Goal: Obtain resource: Download file/media

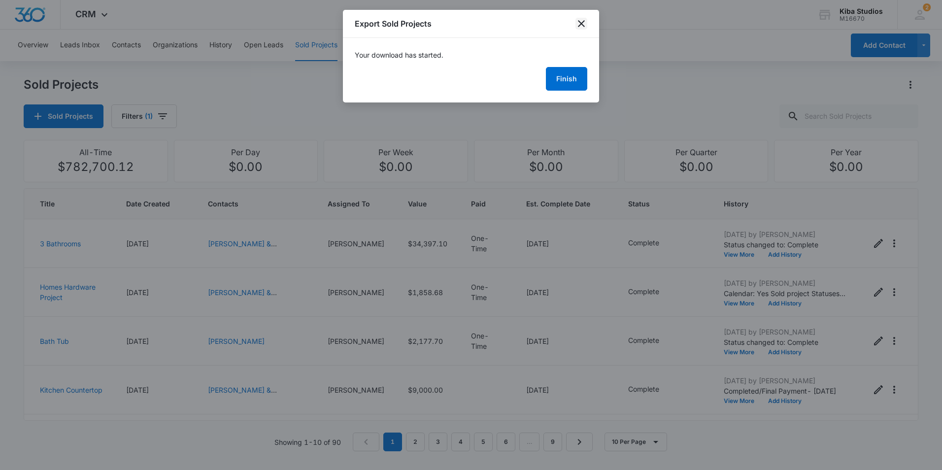
click at [580, 28] on icon "close" at bounding box center [581, 24] width 12 height 12
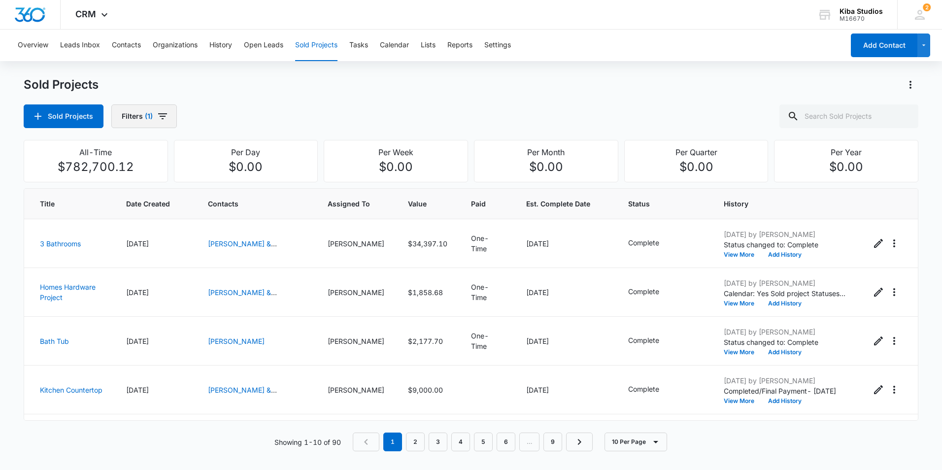
click at [162, 116] on icon "button" at bounding box center [162, 116] width 9 height 6
click at [180, 178] on icon "Clear" at bounding box center [180, 178] width 6 height 6
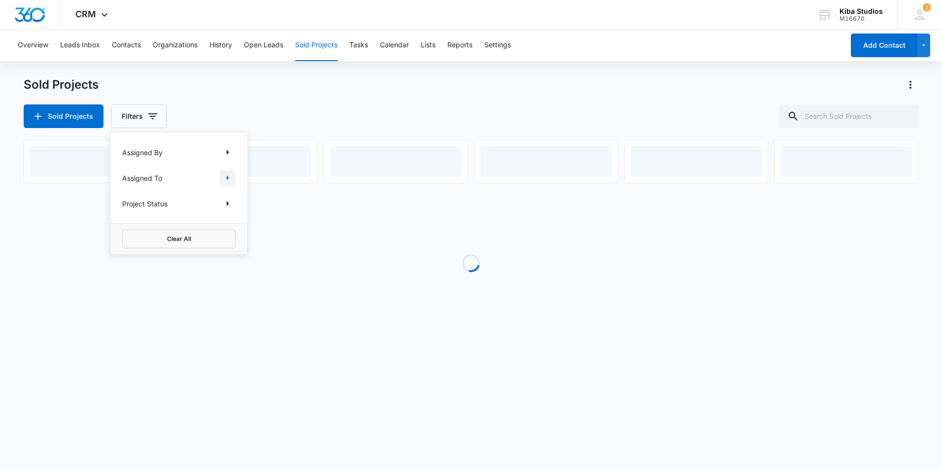
click at [229, 178] on icon "Show Assigned To filters" at bounding box center [228, 178] width 12 height 12
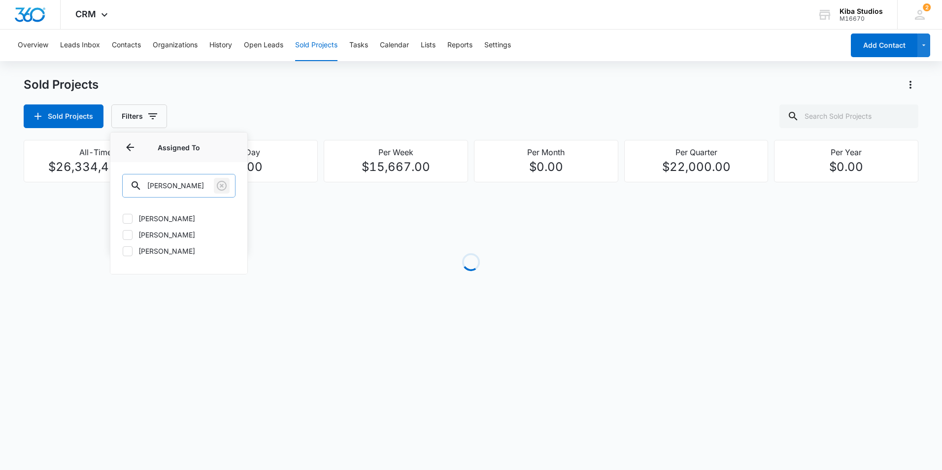
click at [223, 187] on icon "Clear" at bounding box center [222, 186] width 10 height 10
type input "[PERSON_NAME]"
click at [132, 218] on icon at bounding box center [127, 218] width 9 height 9
click at [123, 218] on input "[PERSON_NAME]" at bounding box center [122, 218] width 0 height 0
checkbox input "true"
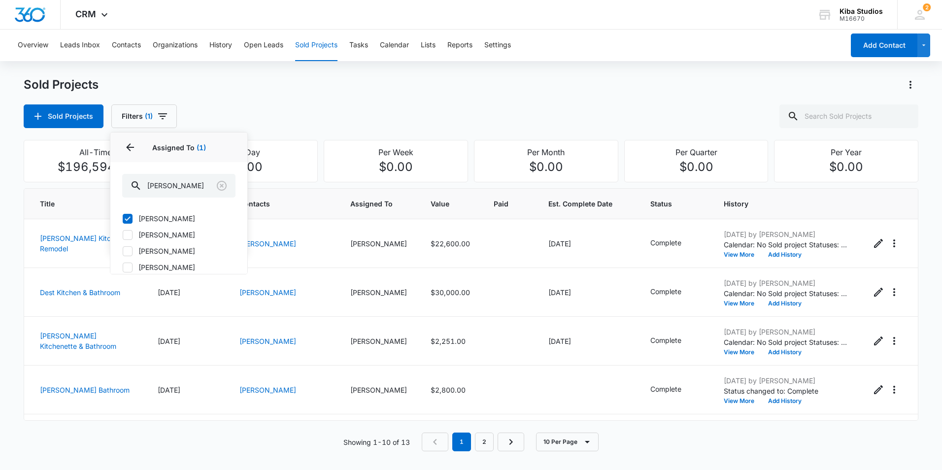
click at [628, 113] on div "Sold Projects Filters (1) Assigned By Assigned To 1 Assigned To (1) [PERSON_NAM…" at bounding box center [471, 116] width 895 height 24
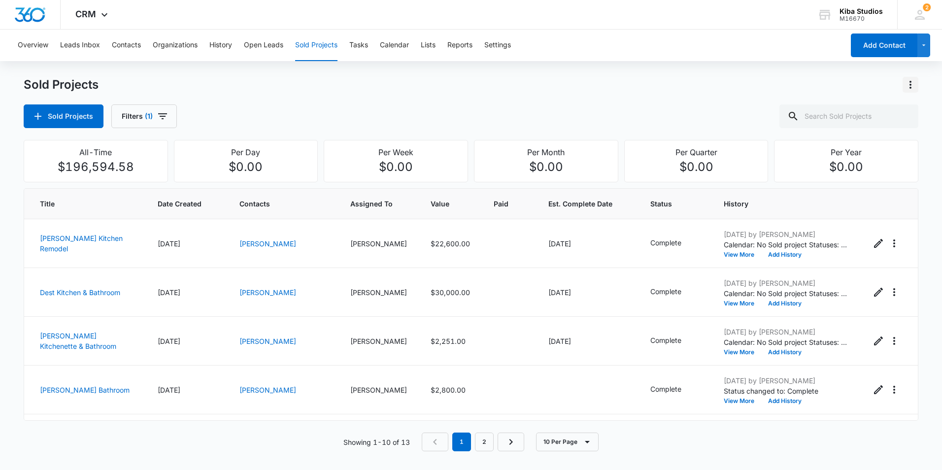
click at [917, 86] on button "Actions" at bounding box center [911, 85] width 16 height 16
click at [892, 123] on button "Export Sold Projects" at bounding box center [858, 127] width 119 height 15
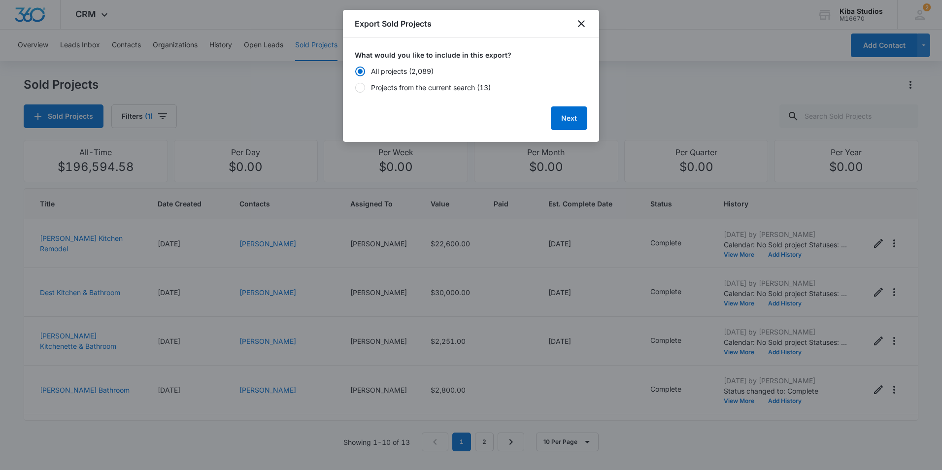
click at [461, 90] on div "Projects from the current search (13)" at bounding box center [431, 87] width 120 height 10
click at [355, 90] on input "Projects from the current search (13)" at bounding box center [355, 87] width 0 height 7
radio input "false"
radio input "true"
click at [563, 116] on button "Next" at bounding box center [569, 118] width 36 height 24
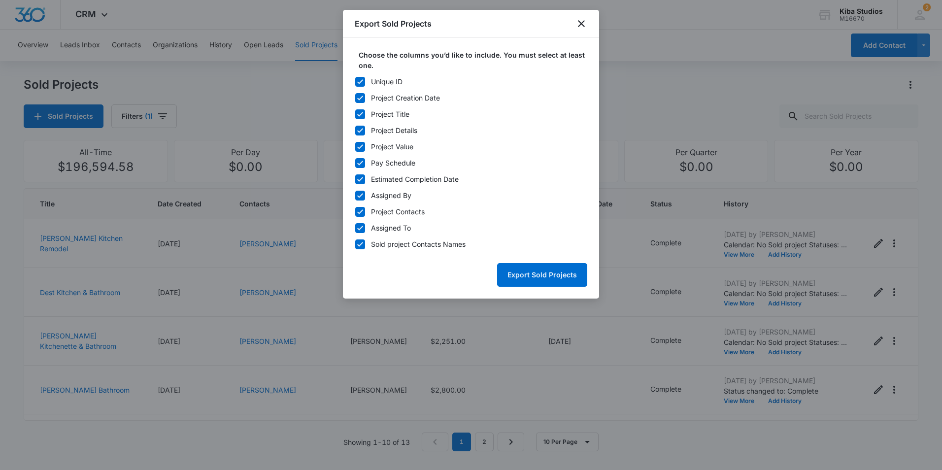
click at [363, 82] on icon at bounding box center [360, 81] width 9 height 9
click at [355, 82] on input "Unique ID" at bounding box center [355, 81] width 0 height 7
checkbox input "false"
click at [359, 196] on icon at bounding box center [360, 195] width 9 height 9
click at [355, 196] on input "Assigned By" at bounding box center [355, 195] width 0 height 7
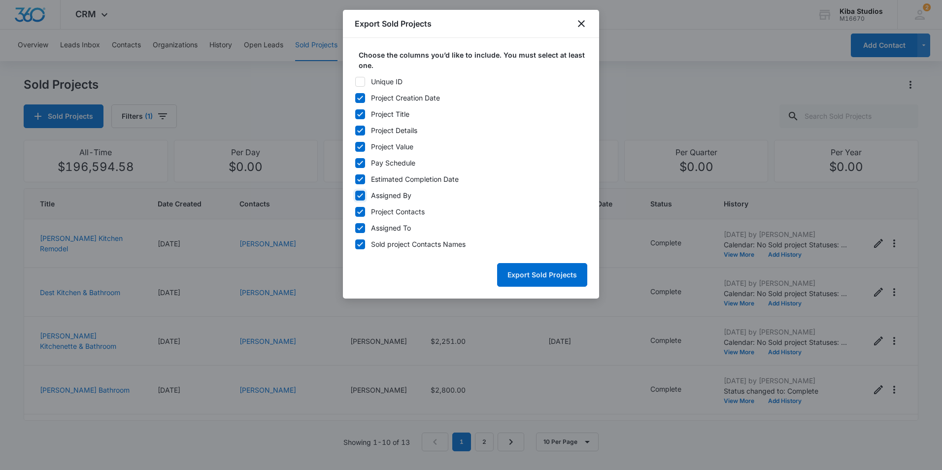
checkbox input "false"
click at [361, 211] on icon at bounding box center [360, 211] width 6 height 4
click at [355, 211] on input "Project Contacts" at bounding box center [355, 211] width 0 height 7
checkbox input "false"
click at [363, 228] on icon at bounding box center [360, 228] width 9 height 9
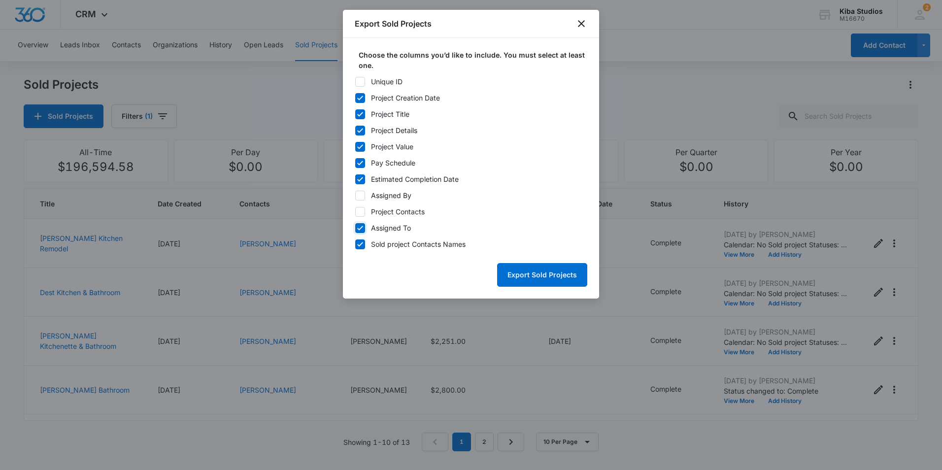
click at [355, 228] on input "Assigned To" at bounding box center [355, 228] width 0 height 7
checkbox input "false"
click at [537, 276] on button "Export Sold Projects" at bounding box center [542, 275] width 90 height 24
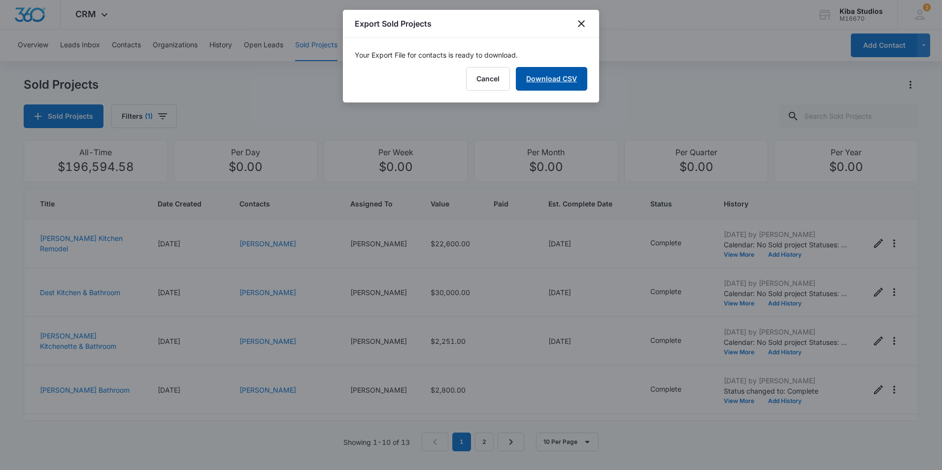
click at [548, 75] on link "Download CSV" at bounding box center [551, 79] width 71 height 24
click at [584, 25] on icon "close" at bounding box center [581, 24] width 12 height 12
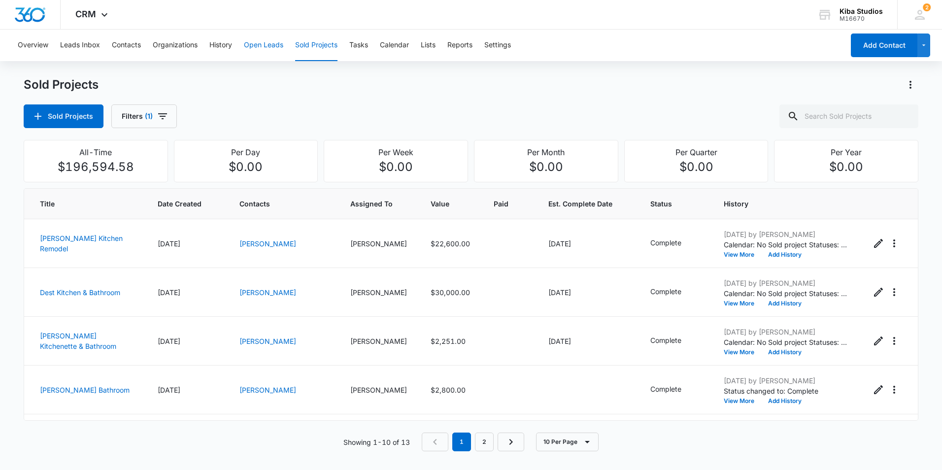
click at [268, 47] on button "Open Leads" at bounding box center [263, 46] width 39 height 32
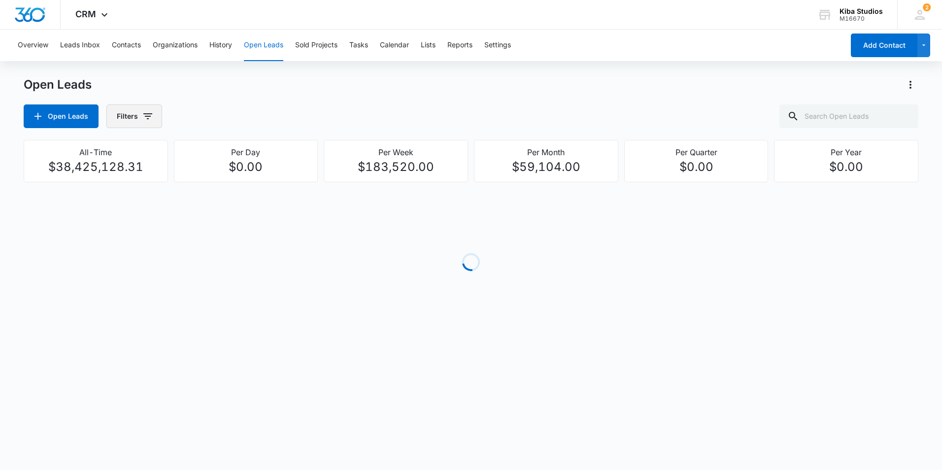
click at [151, 114] on icon "button" at bounding box center [148, 116] width 12 height 12
click at [223, 178] on icon "Show Assigned To filters" at bounding box center [223, 177] width 2 height 5
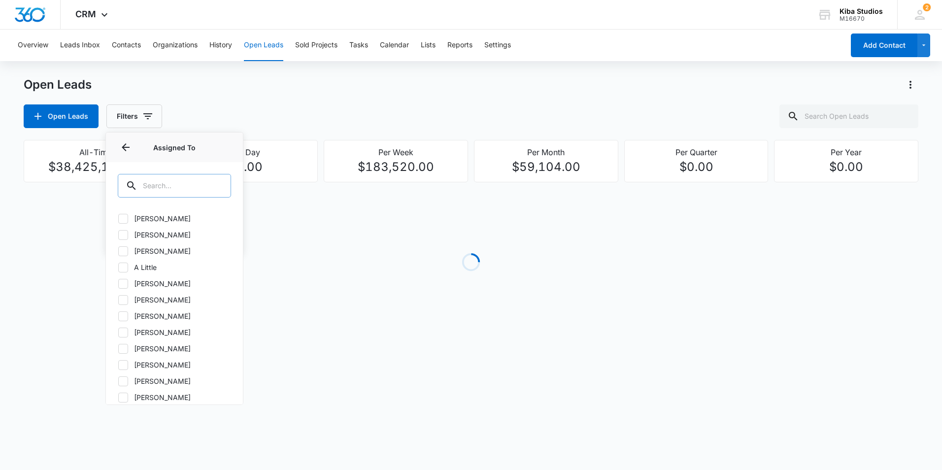
click at [200, 181] on input "text" at bounding box center [174, 186] width 113 height 24
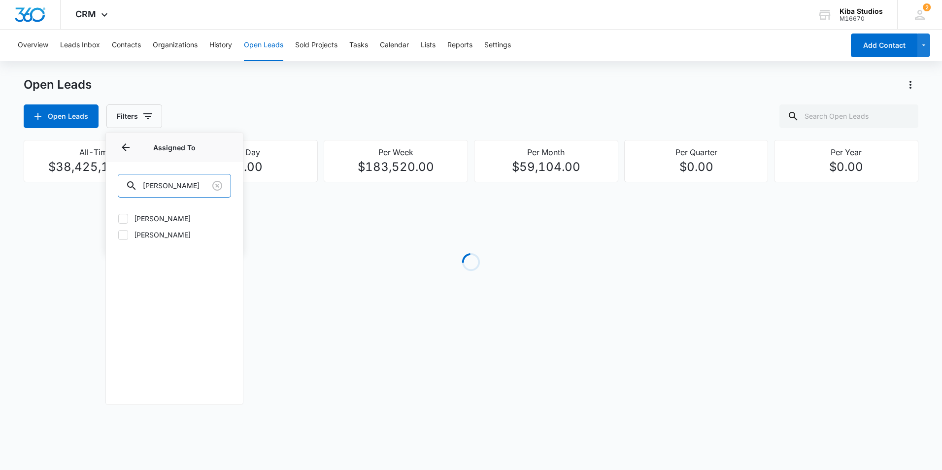
type input "[PERSON_NAME]"
click at [126, 219] on icon at bounding box center [123, 218] width 9 height 9
click at [118, 219] on input "[PERSON_NAME]" at bounding box center [118, 218] width 0 height 0
checkbox input "true"
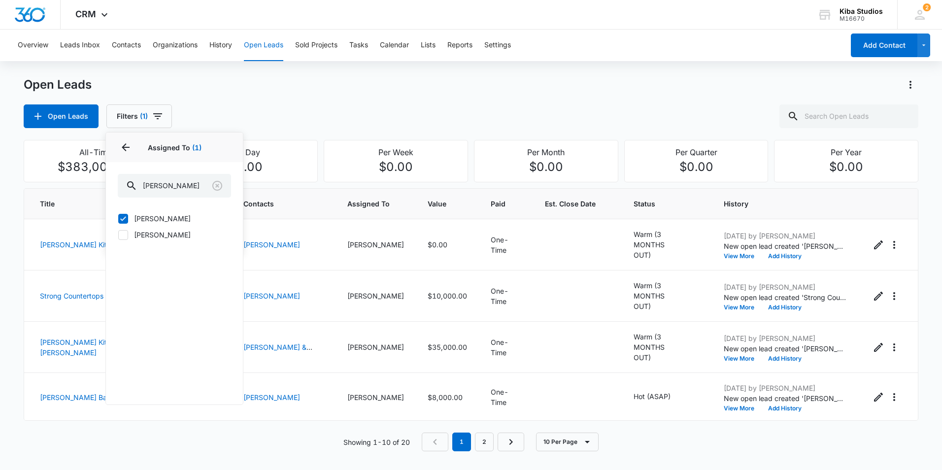
click at [558, 104] on div "Open Leads Open Leads Filters (1) Assigned By Assigned To 1 Assigned To (1) [PE…" at bounding box center [471, 102] width 895 height 51
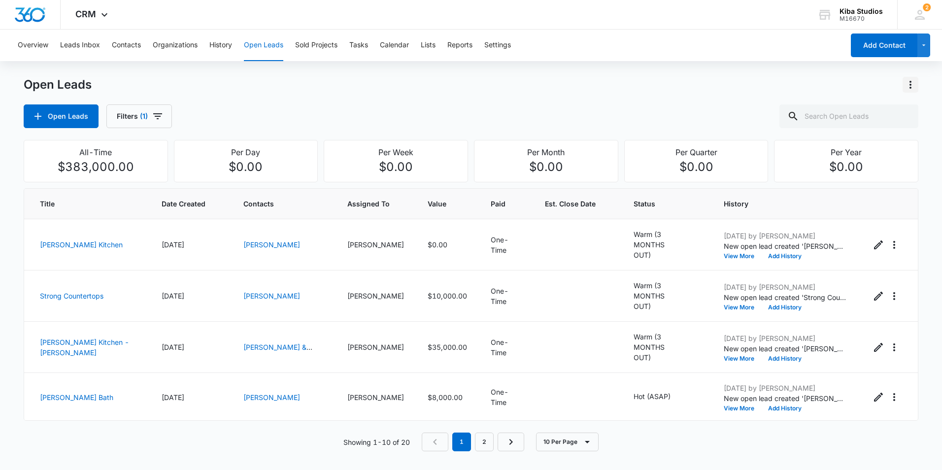
click at [916, 84] on icon "Actions" at bounding box center [911, 85] width 12 height 12
click at [886, 126] on div "Export Open Leads" at bounding box center [854, 127] width 80 height 7
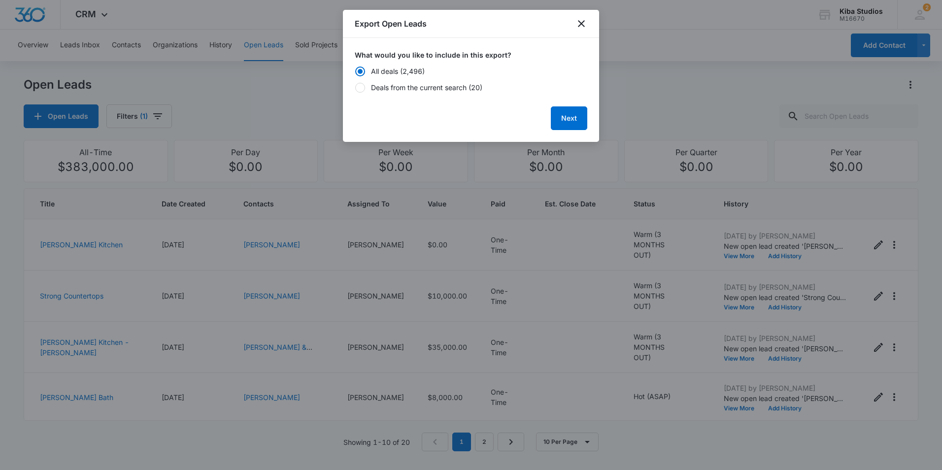
click at [413, 88] on div "Deals from the current search (20)" at bounding box center [426, 87] width 111 height 10
click at [355, 88] on input "Deals from the current search (20)" at bounding box center [355, 87] width 0 height 7
radio input "false"
radio input "true"
click at [573, 121] on button "Next" at bounding box center [569, 118] width 36 height 24
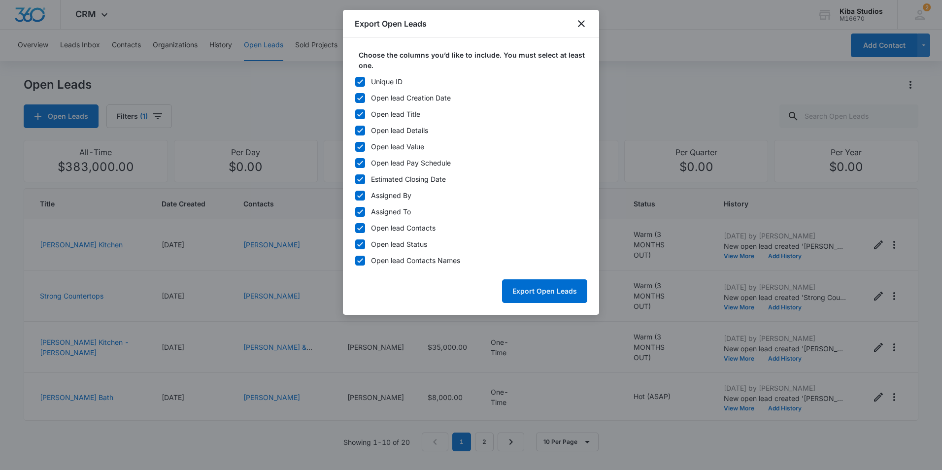
click at [360, 82] on icon at bounding box center [360, 81] width 6 height 4
click at [355, 82] on input "Unique ID" at bounding box center [355, 81] width 0 height 7
checkbox input "false"
click at [360, 197] on icon at bounding box center [360, 195] width 6 height 4
click at [355, 197] on input "Assigned By" at bounding box center [355, 195] width 0 height 7
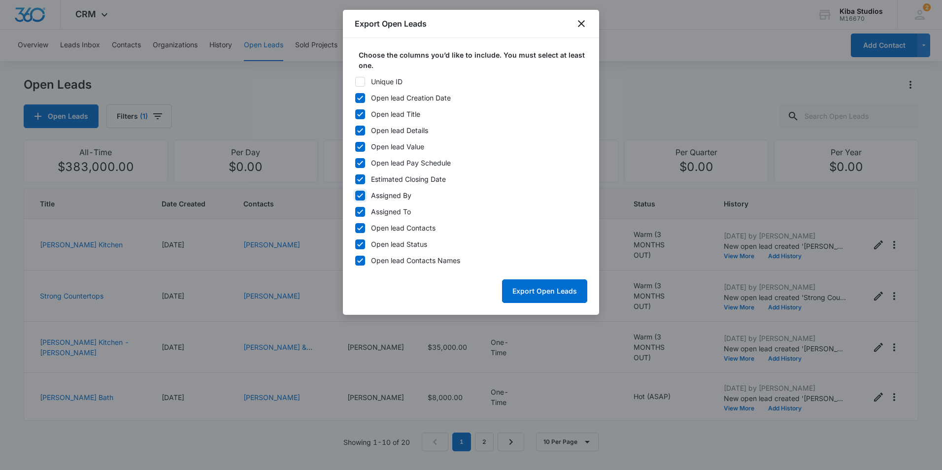
checkbox input "false"
click at [362, 212] on icon at bounding box center [360, 211] width 9 height 9
click at [355, 212] on input "Assigned To" at bounding box center [355, 211] width 0 height 7
checkbox input "false"
click at [363, 244] on icon at bounding box center [360, 244] width 9 height 9
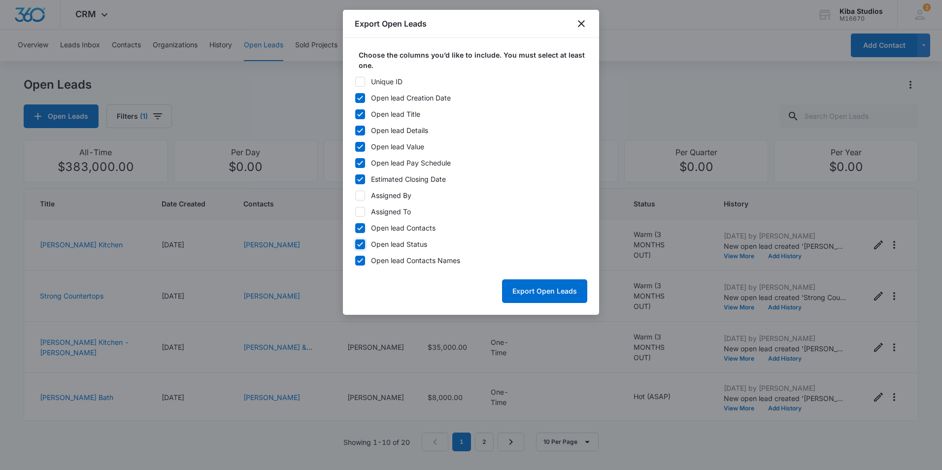
click at [355, 244] on input "Open lead Status" at bounding box center [355, 244] width 0 height 7
checkbox input "false"
click at [540, 291] on button "Export Open Leads" at bounding box center [544, 291] width 85 height 24
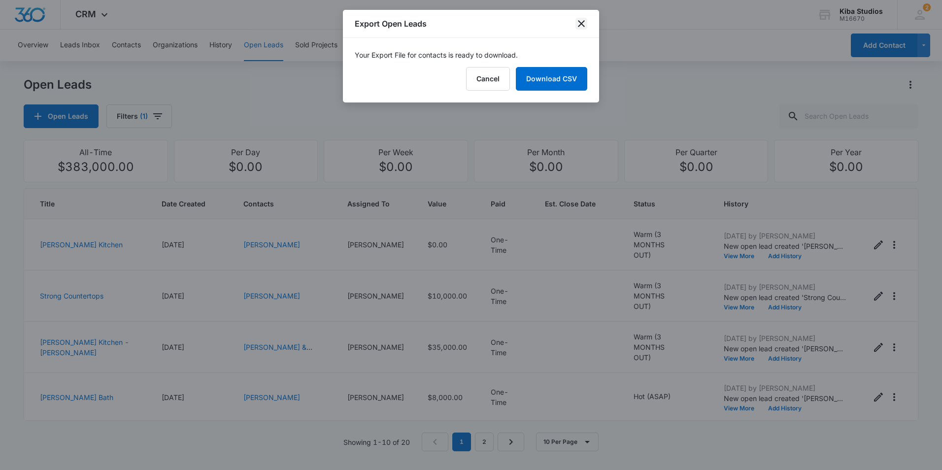
click at [584, 26] on icon "close" at bounding box center [581, 24] width 12 height 12
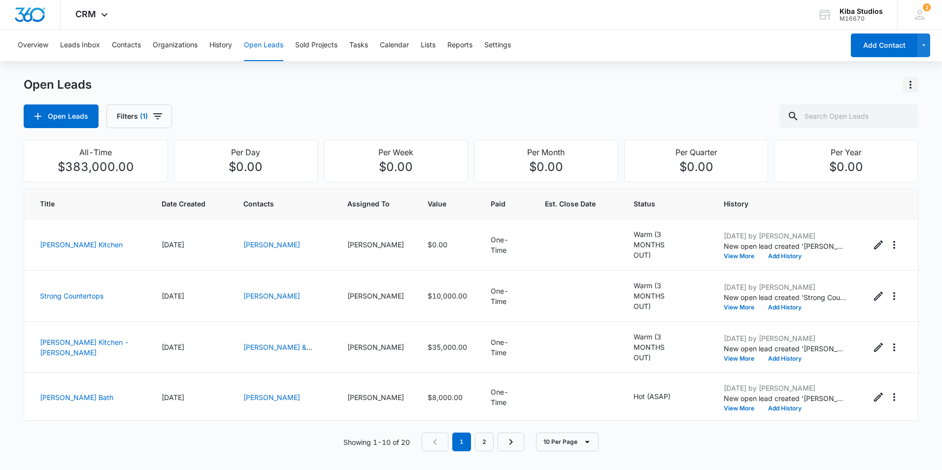
click at [911, 82] on icon "Actions" at bounding box center [911, 85] width 12 height 12
click at [874, 126] on div "Export Open Leads" at bounding box center [854, 127] width 80 height 7
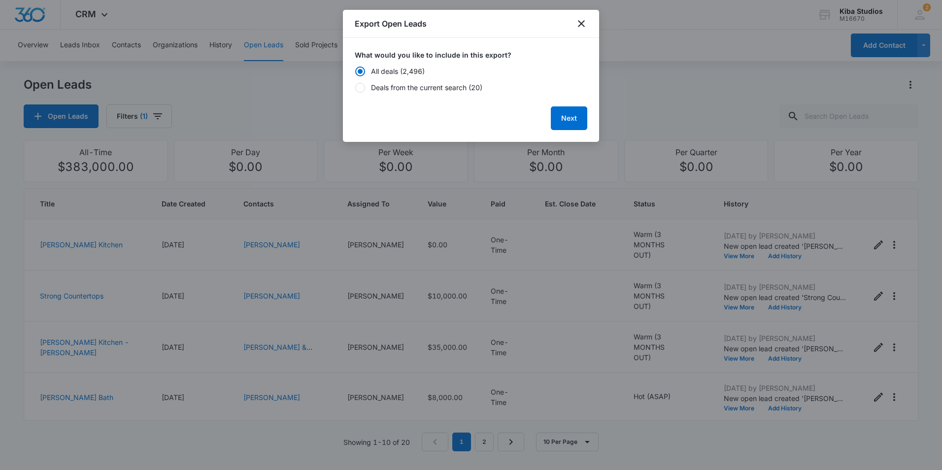
click at [447, 90] on div "Deals from the current search (20)" at bounding box center [426, 87] width 111 height 10
click at [355, 90] on input "Deals from the current search (20)" at bounding box center [355, 87] width 0 height 7
radio input "false"
radio input "true"
click at [562, 117] on button "Next" at bounding box center [569, 118] width 36 height 24
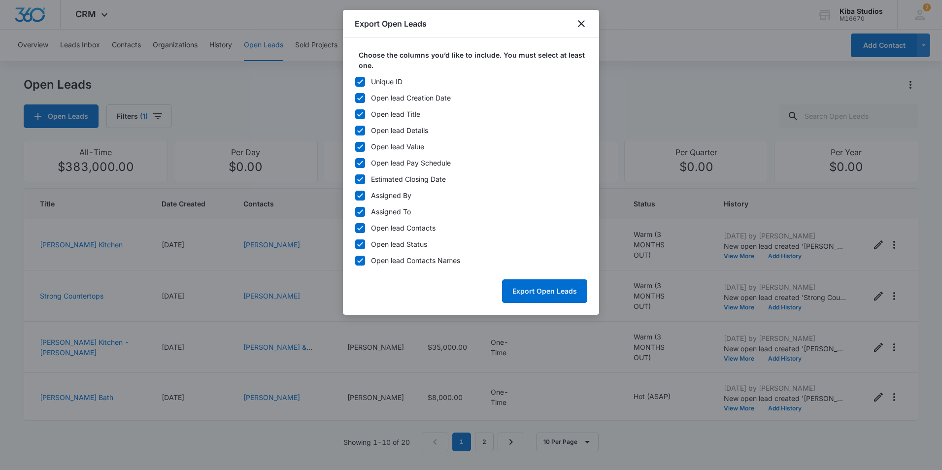
click at [362, 82] on icon at bounding box center [360, 81] width 9 height 9
click at [355, 82] on input "Unique ID" at bounding box center [355, 81] width 0 height 7
checkbox input "false"
click at [361, 196] on icon at bounding box center [360, 195] width 6 height 4
click at [355, 196] on input "Assigned By" at bounding box center [355, 195] width 0 height 7
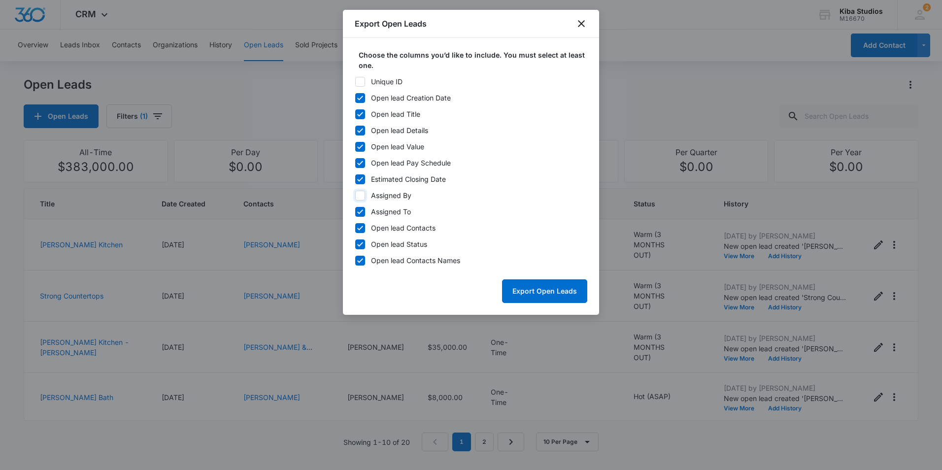
checkbox input "false"
click at [360, 212] on icon at bounding box center [360, 211] width 9 height 9
click at [355, 212] on input "Assigned To" at bounding box center [355, 211] width 0 height 7
checkbox input "false"
click at [361, 225] on icon at bounding box center [360, 228] width 9 height 9
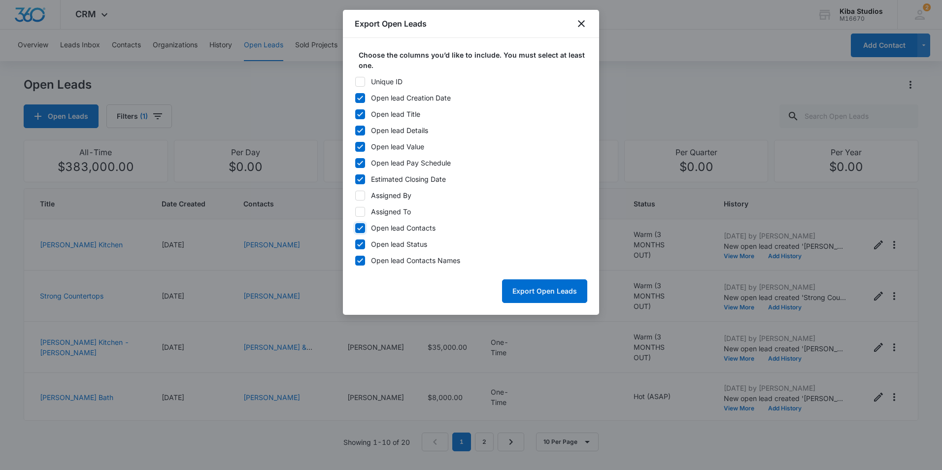
click at [355, 225] on input "Open lead Contacts" at bounding box center [355, 228] width 0 height 7
checkbox input "false"
click at [524, 292] on button "Export Open Leads" at bounding box center [544, 291] width 85 height 24
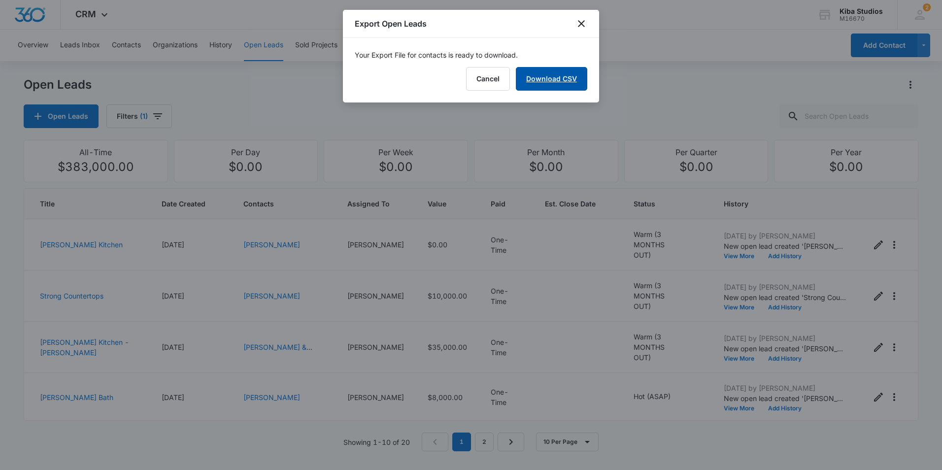
click at [549, 73] on link "Download CSV" at bounding box center [551, 79] width 71 height 24
